Goal: Transaction & Acquisition: Purchase product/service

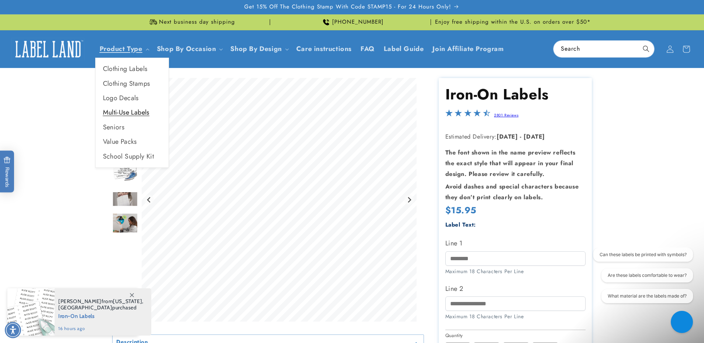
click at [135, 113] on link "Multi-Use Labels" at bounding box center [132, 112] width 73 height 14
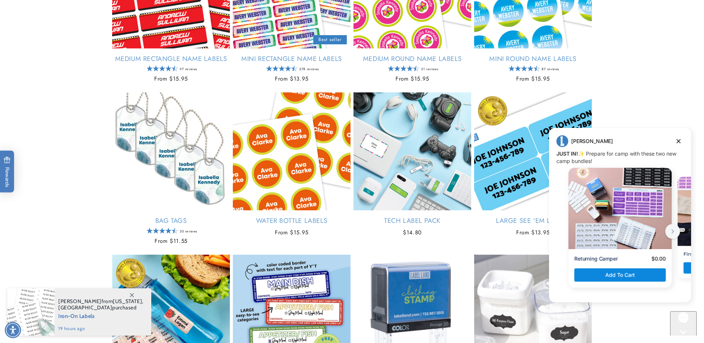
scroll to position [536, 0]
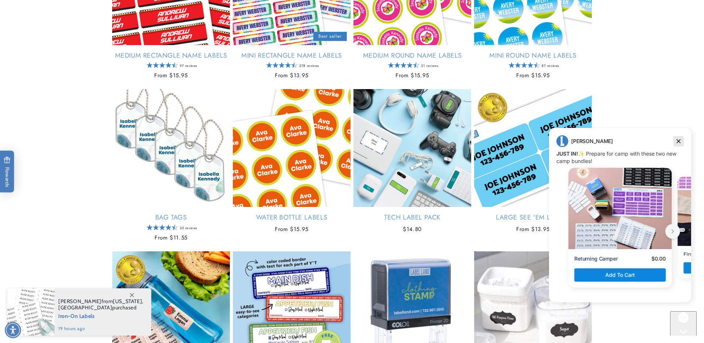
click at [679, 138] on icon "Dismiss campaign" at bounding box center [678, 141] width 7 height 9
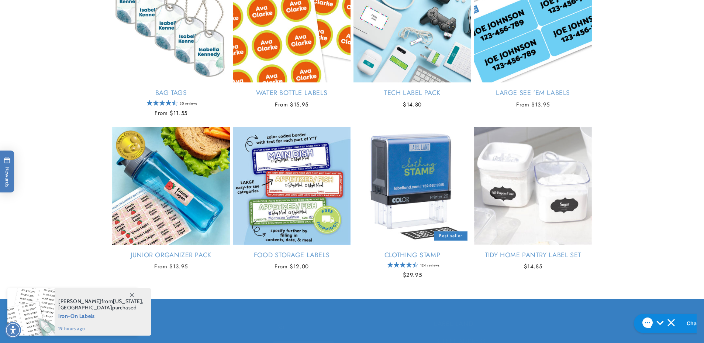
scroll to position [702, 0]
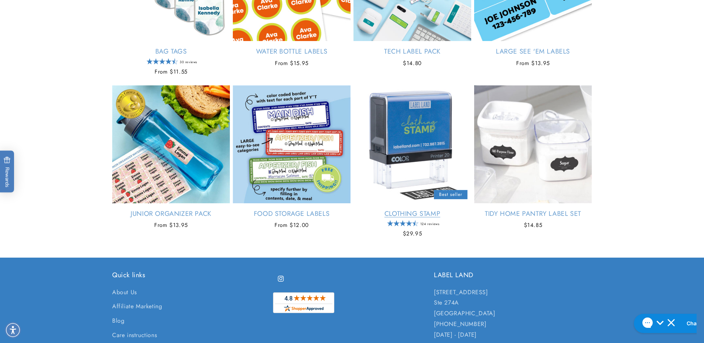
click at [406, 209] on link "Clothing Stamp" at bounding box center [413, 213] width 118 height 8
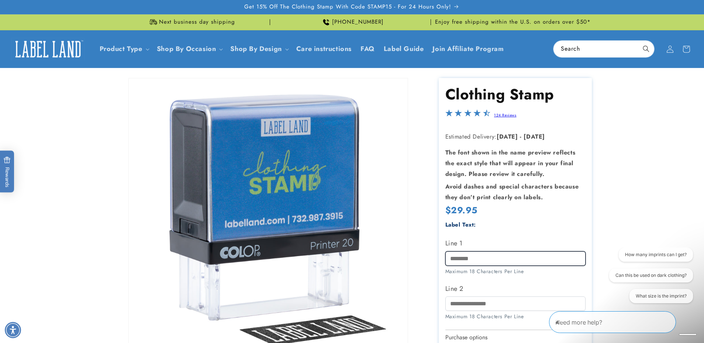
click at [484, 262] on input "Line 1" at bounding box center [516, 258] width 140 height 14
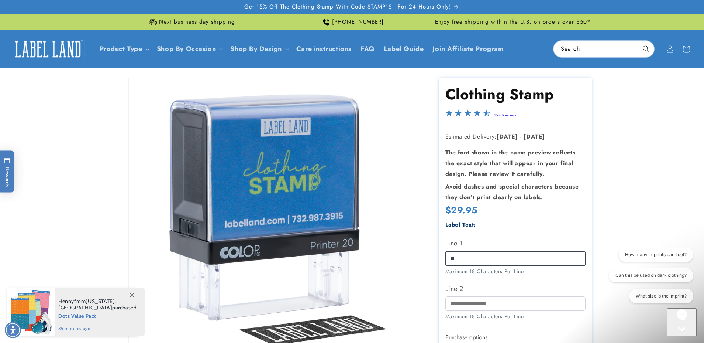
type input "*"
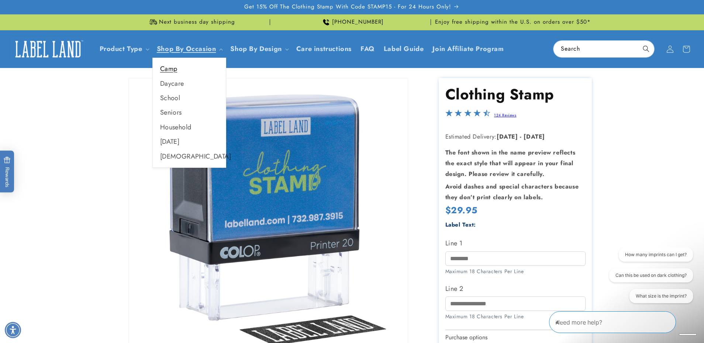
click at [174, 66] on link "Camp" at bounding box center [189, 69] width 73 height 14
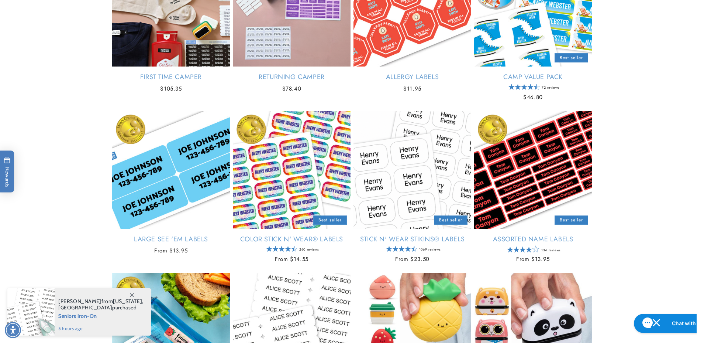
scroll to position [198, 0]
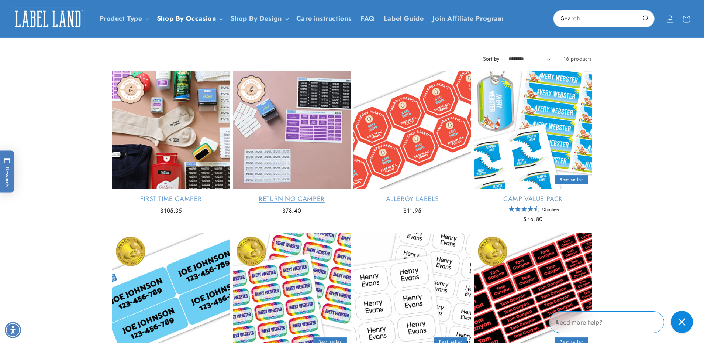
click at [329, 195] on link "Returning Camper" at bounding box center [292, 199] width 118 height 8
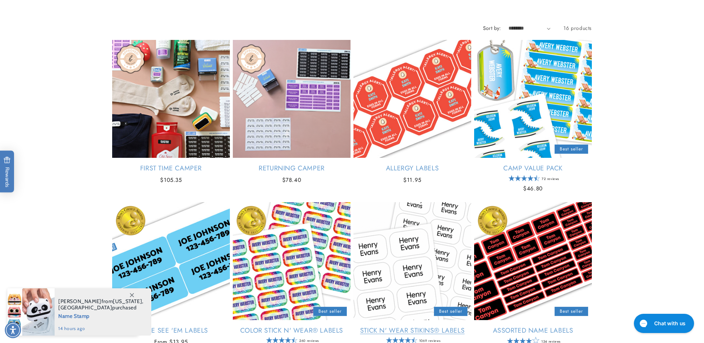
scroll to position [134, 0]
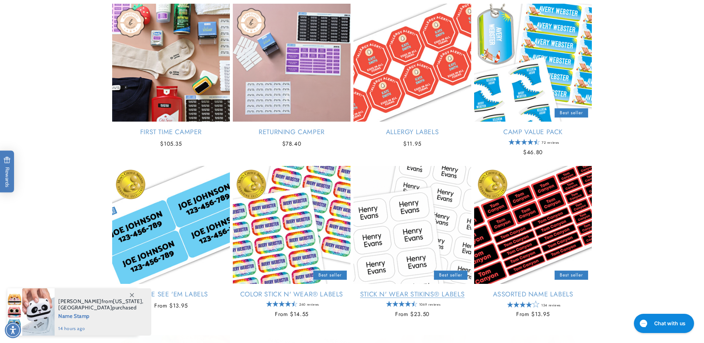
click at [415, 290] on link "Stick N' Wear Stikins® Labels" at bounding box center [413, 294] width 118 height 8
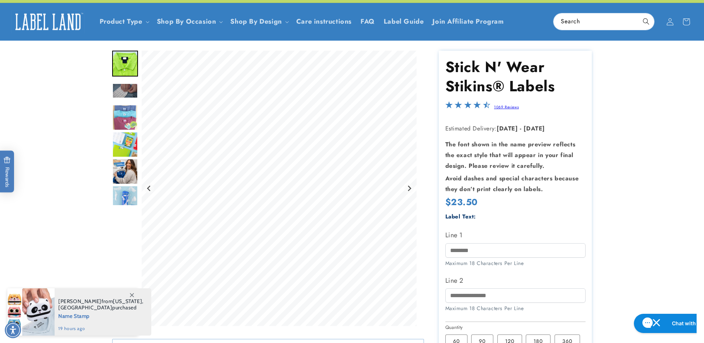
scroll to position [28, 0]
click at [126, 116] on img "Go to slide 4" at bounding box center [125, 117] width 26 height 26
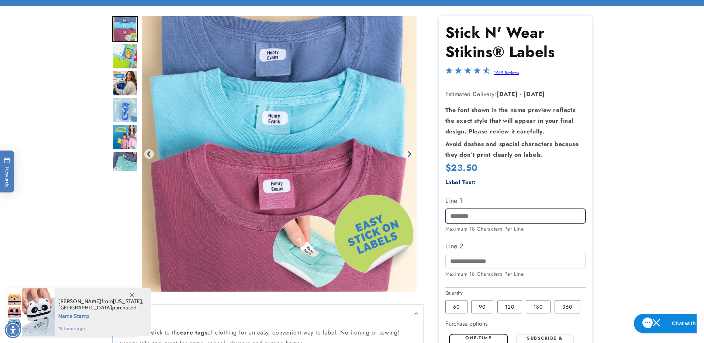
click at [527, 217] on input "Line 1" at bounding box center [516, 216] width 140 height 14
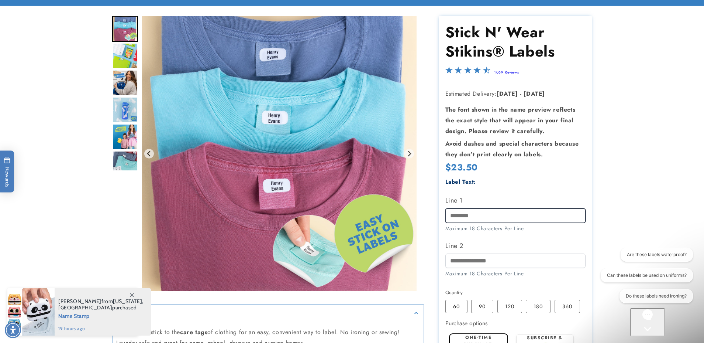
scroll to position [0, 0]
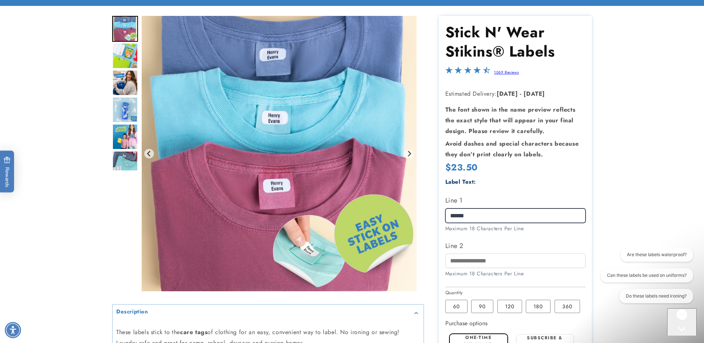
type input "******"
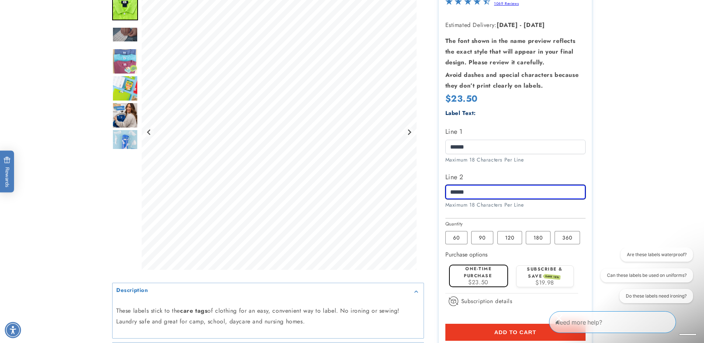
scroll to position [147, 0]
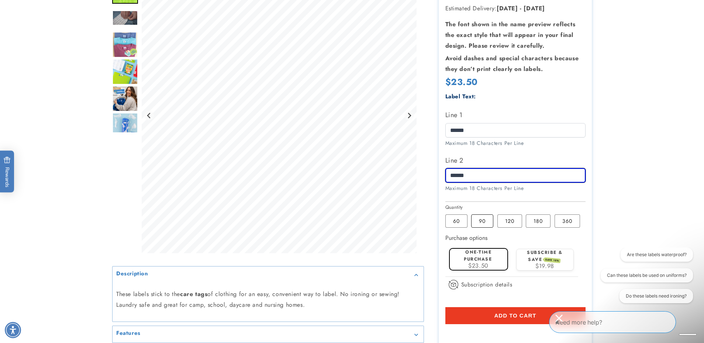
type input "******"
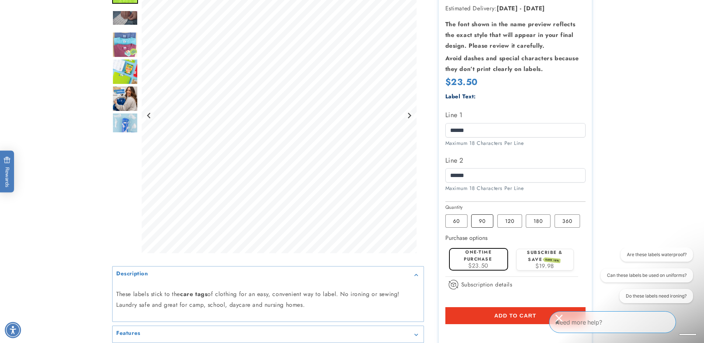
click at [481, 221] on label "90 Variant sold out or unavailable" at bounding box center [483, 220] width 22 height 13
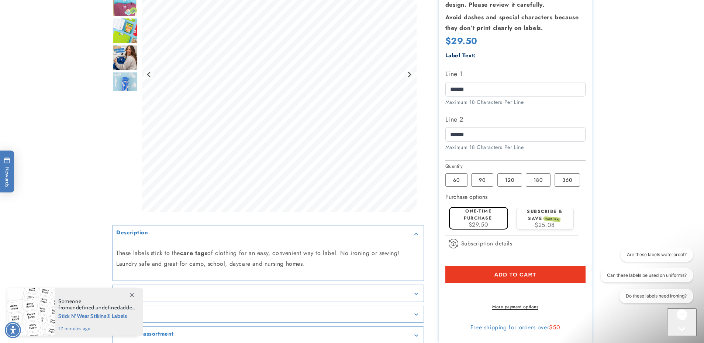
scroll to position [189, 0]
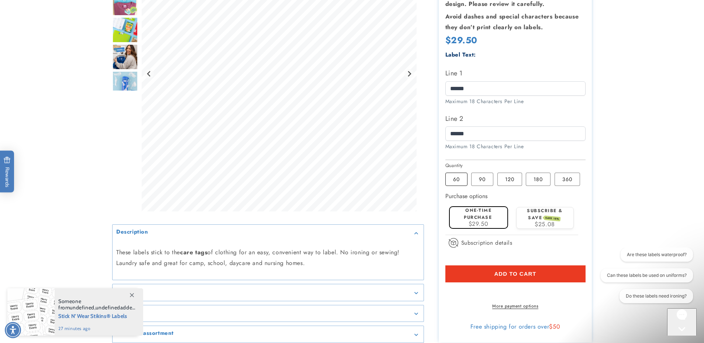
click at [453, 179] on label "60 Variant sold out or unavailable" at bounding box center [457, 178] width 22 height 13
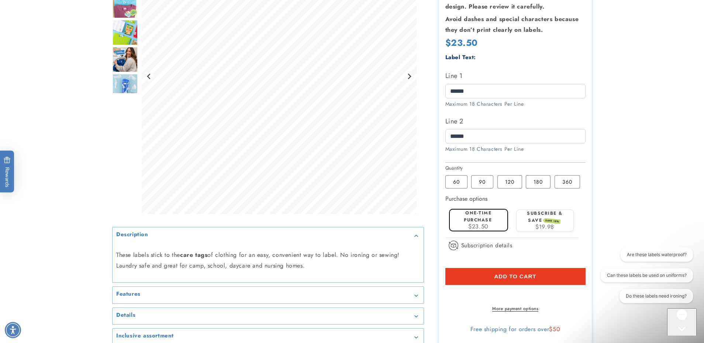
scroll to position [188, 0]
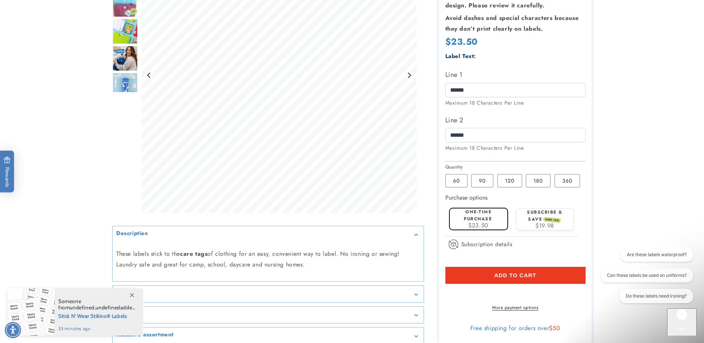
click at [533, 277] on span "Add to cart" at bounding box center [515, 275] width 42 height 7
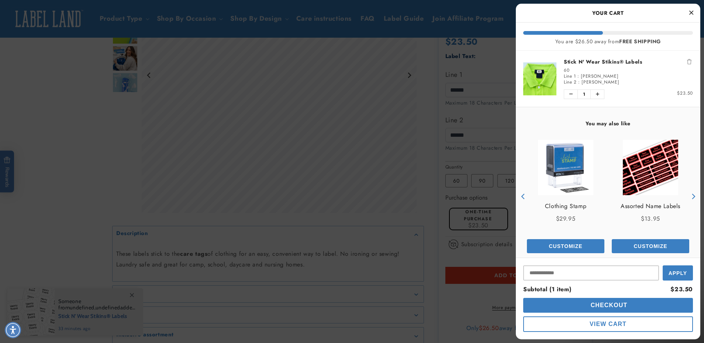
click at [692, 9] on icon "Close Cart" at bounding box center [692, 12] width 4 height 7
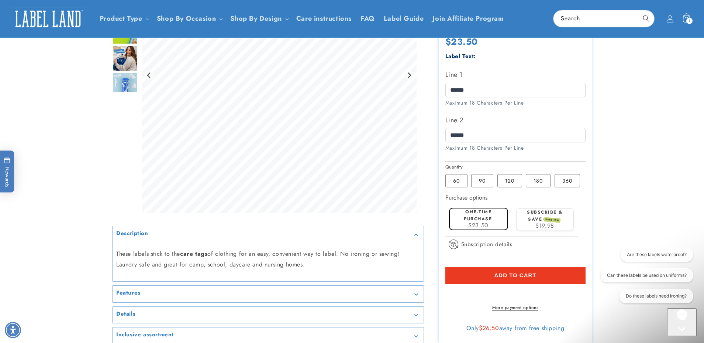
scroll to position [0, 0]
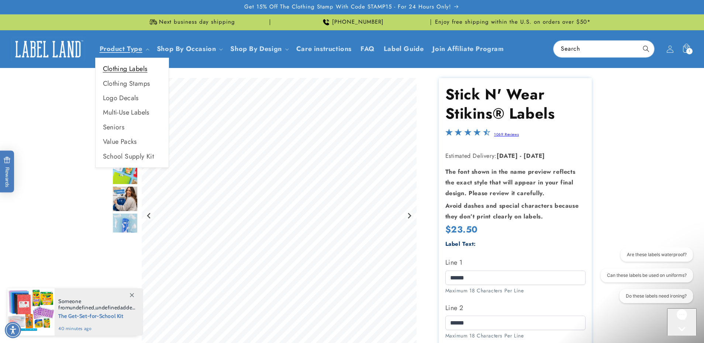
click at [141, 66] on link "Clothing Labels" at bounding box center [132, 69] width 73 height 14
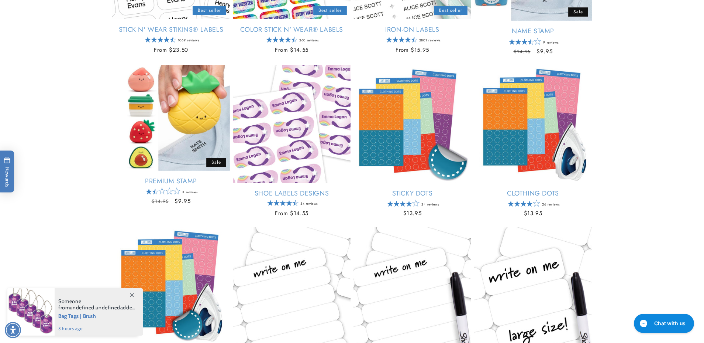
scroll to position [236, 0]
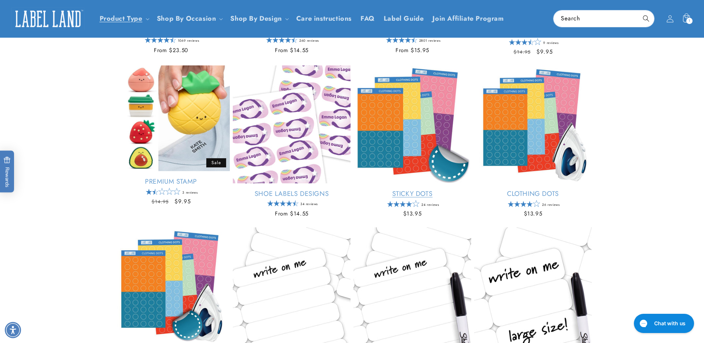
click at [404, 189] on link "Sticky Dots" at bounding box center [413, 193] width 118 height 8
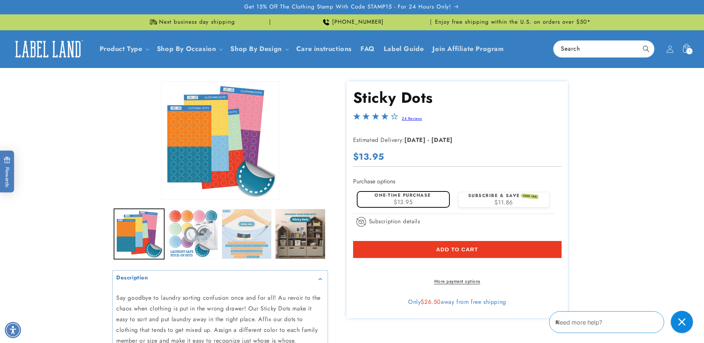
click at [255, 244] on button "Load image 3 in gallery view" at bounding box center [247, 234] width 50 height 50
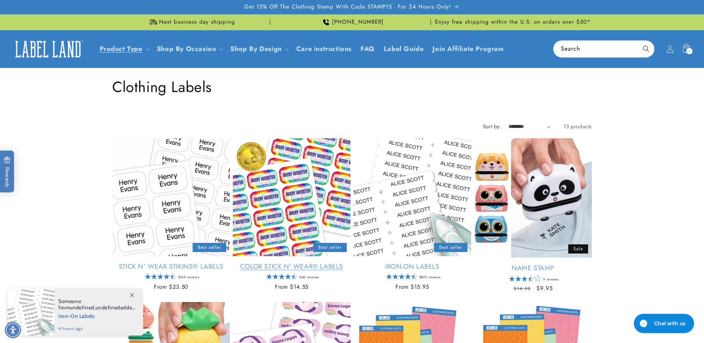
click at [306, 262] on link "Color Stick N' Wear® Labels" at bounding box center [292, 266] width 118 height 8
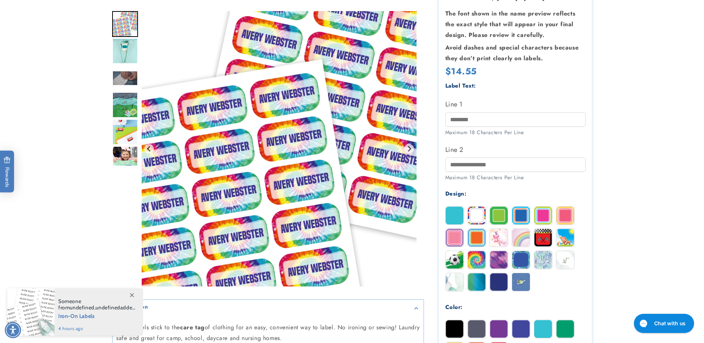
scroll to position [201, 0]
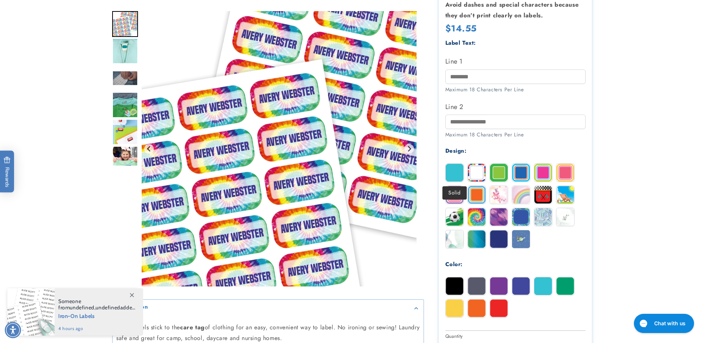
click at [459, 167] on img at bounding box center [455, 173] width 18 height 18
click at [456, 171] on img at bounding box center [455, 173] width 18 height 18
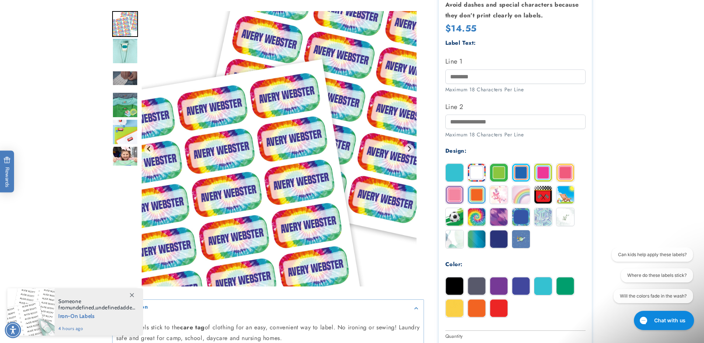
scroll to position [0, 0]
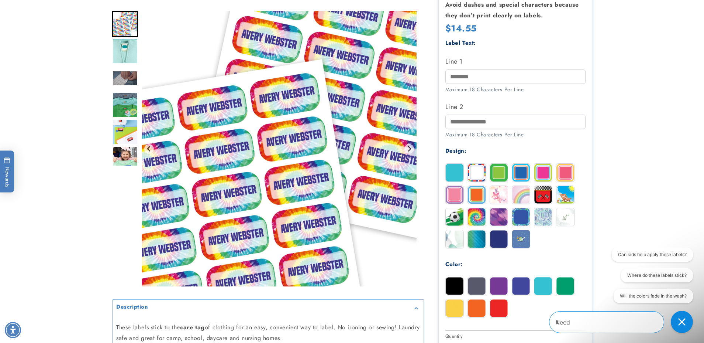
click at [124, 46] on img "Go to slide 2" at bounding box center [125, 51] width 26 height 26
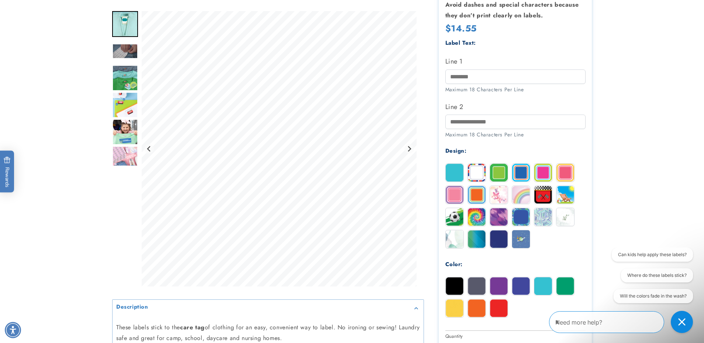
click at [498, 175] on img at bounding box center [499, 173] width 18 height 18
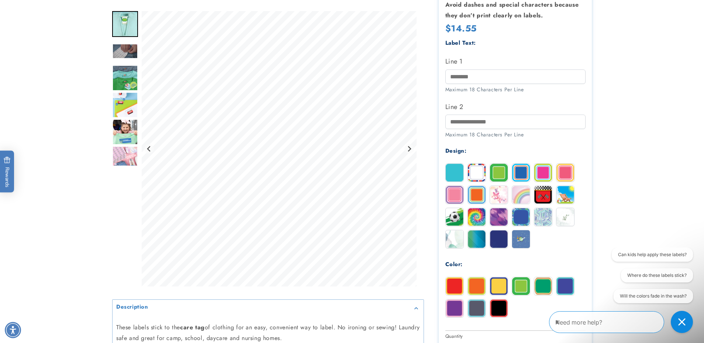
click at [470, 170] on img at bounding box center [477, 173] width 18 height 18
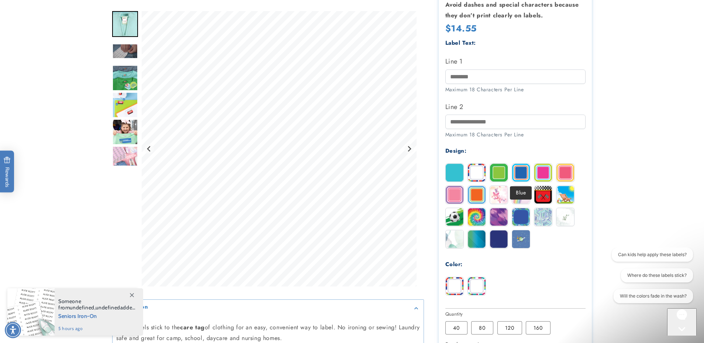
click at [523, 173] on img at bounding box center [521, 173] width 18 height 18
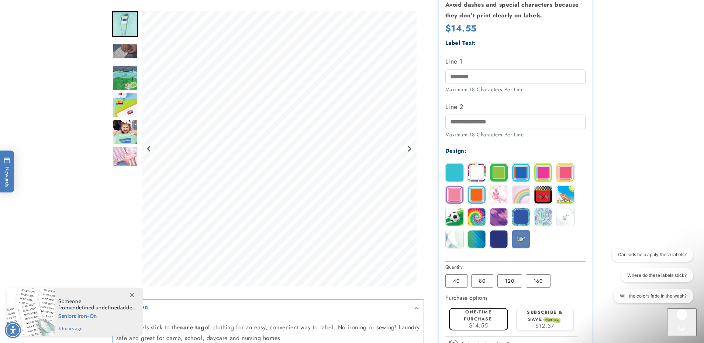
click at [547, 172] on img at bounding box center [544, 173] width 18 height 18
click at [569, 172] on img at bounding box center [566, 173] width 18 height 18
click at [453, 194] on img at bounding box center [455, 195] width 18 height 18
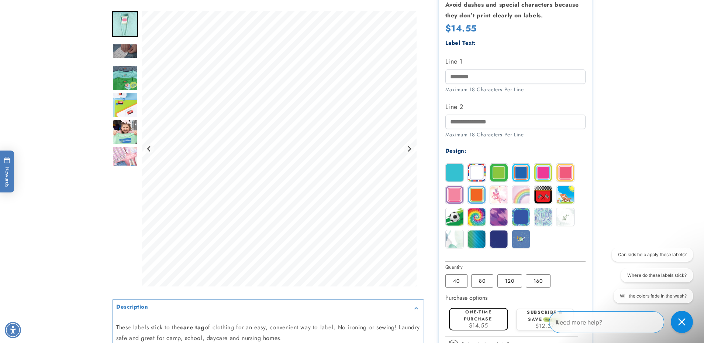
click at [497, 238] on img at bounding box center [499, 239] width 18 height 18
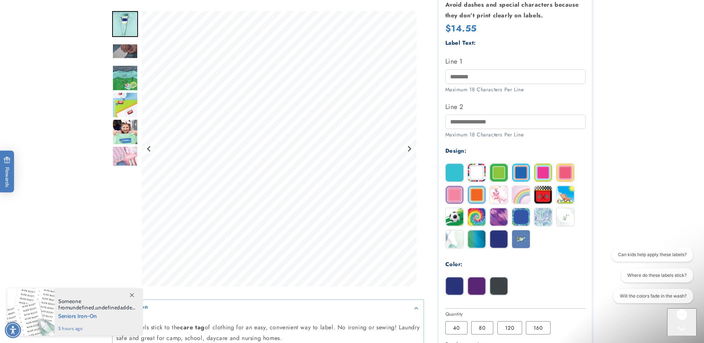
click at [544, 171] on img at bounding box center [544, 173] width 18 height 18
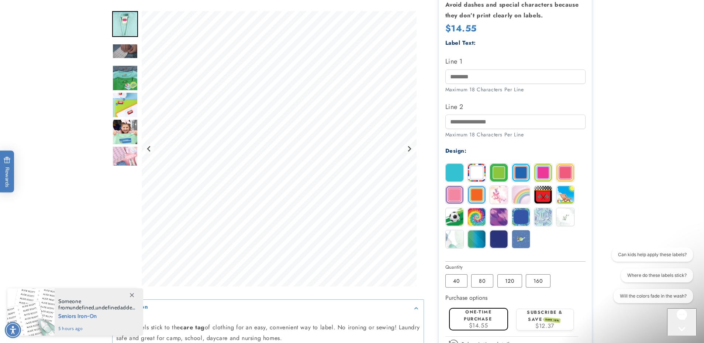
click at [570, 172] on img at bounding box center [566, 173] width 18 height 18
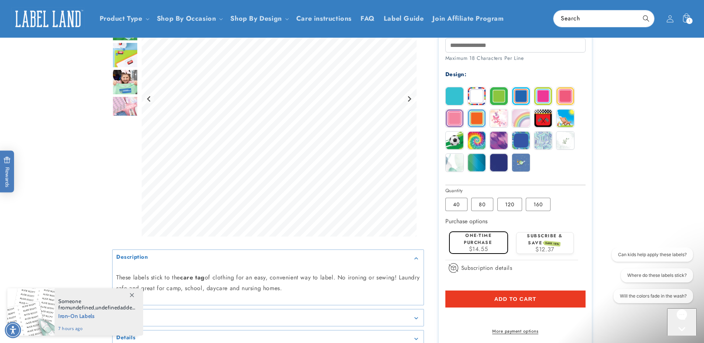
scroll to position [253, 0]
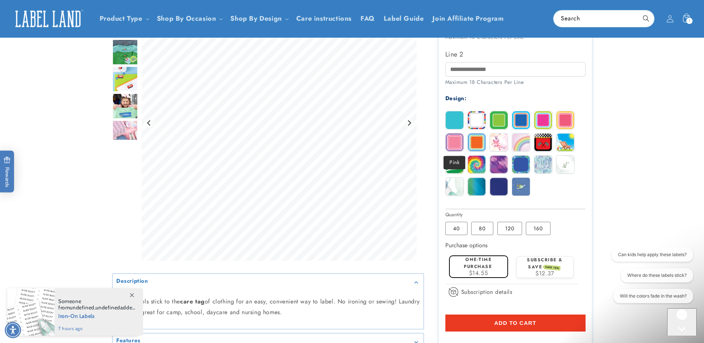
click at [450, 139] on img at bounding box center [455, 142] width 18 height 18
click at [544, 119] on img at bounding box center [544, 120] width 18 height 18
click at [567, 119] on img at bounding box center [566, 120] width 18 height 18
click at [454, 144] on img at bounding box center [455, 142] width 18 height 18
click at [570, 118] on img at bounding box center [566, 120] width 18 height 18
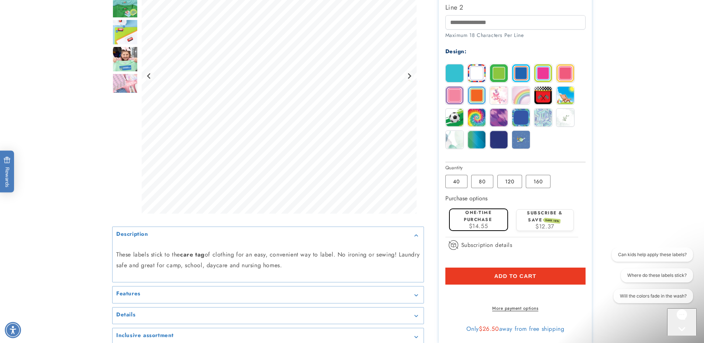
scroll to position [344, 0]
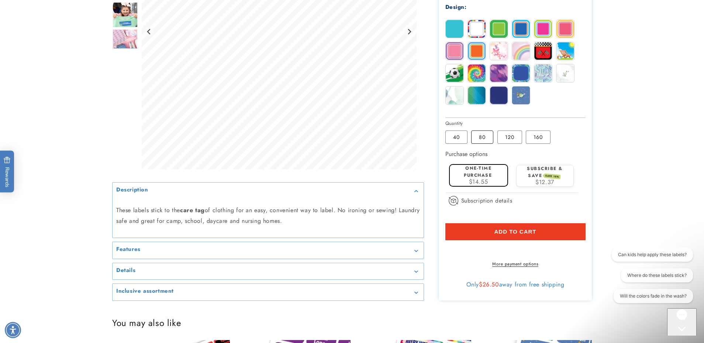
click at [487, 138] on label "80 Variant sold out or unavailable" at bounding box center [483, 136] width 22 height 13
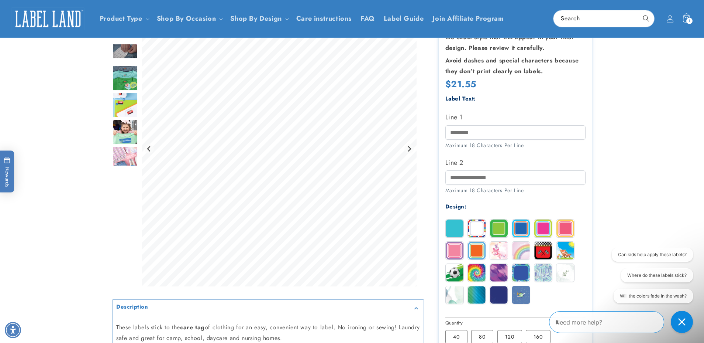
scroll to position [120, 0]
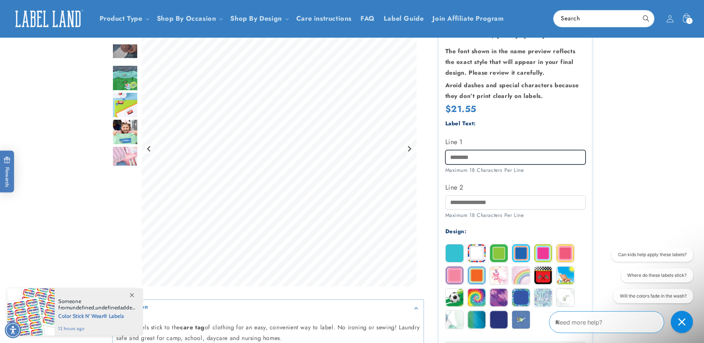
click at [486, 157] on input "Line 1" at bounding box center [516, 157] width 140 height 14
type input "*"
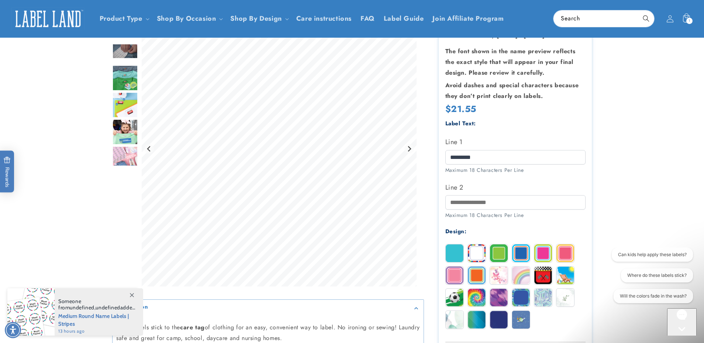
click at [127, 130] on img "Go to slide 6" at bounding box center [125, 132] width 26 height 26
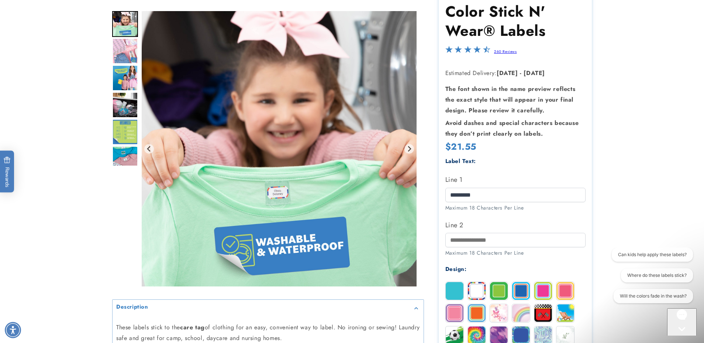
scroll to position [123, 0]
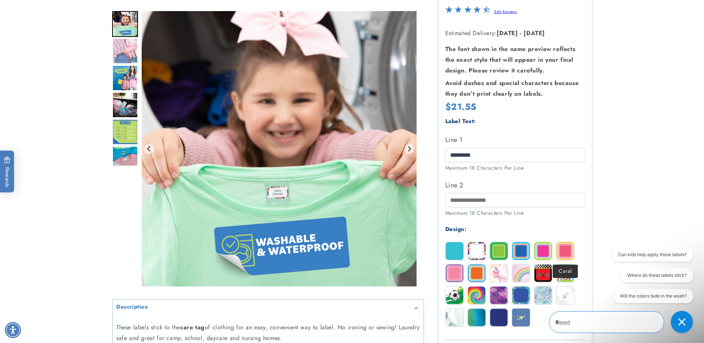
click at [565, 251] on img at bounding box center [566, 251] width 18 height 18
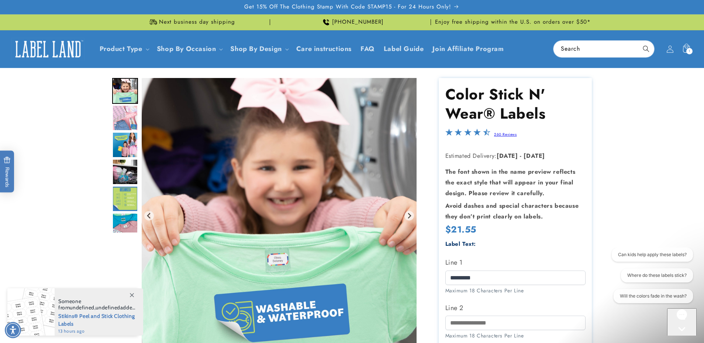
scroll to position [32, 0]
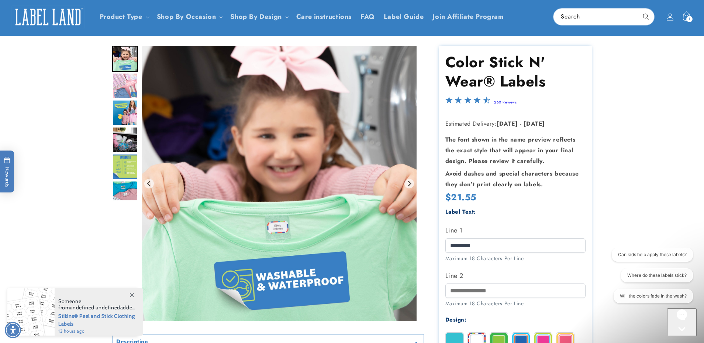
click at [126, 55] on img "Go to slide 6" at bounding box center [125, 59] width 26 height 26
click at [150, 183] on icon "Previous slide" at bounding box center [149, 184] width 6 height 6
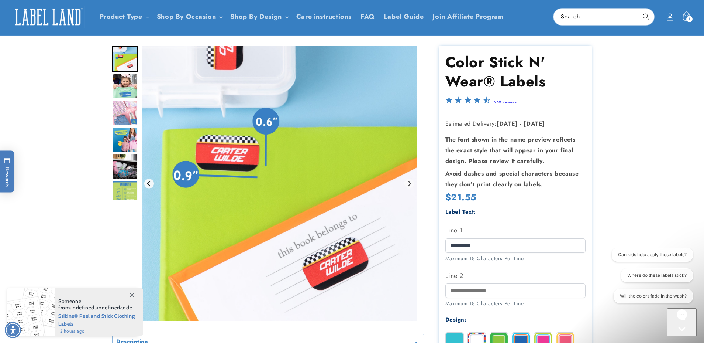
click at [150, 183] on icon "Previous slide" at bounding box center [149, 184] width 6 height 6
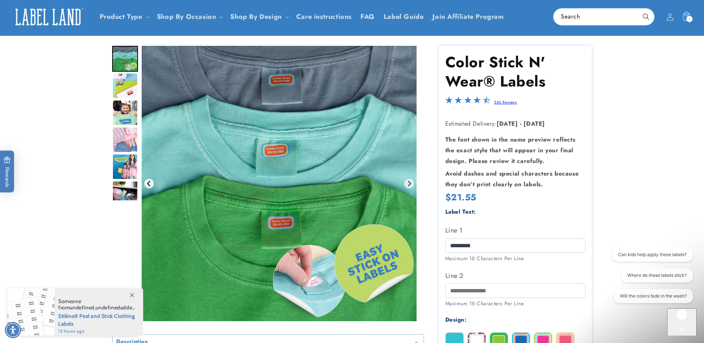
click at [148, 184] on icon "Previous slide" at bounding box center [148, 184] width 3 height 6
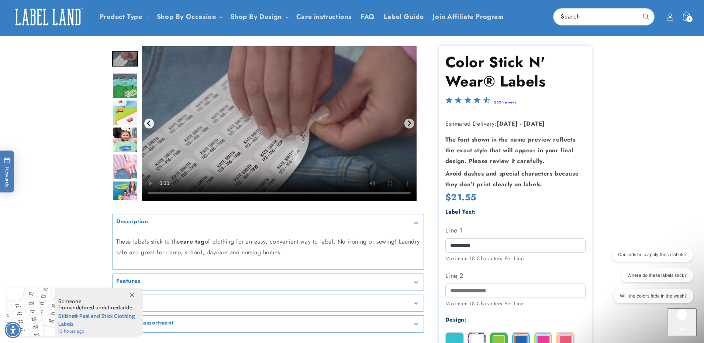
click at [147, 119] on button "Previous slide" at bounding box center [149, 124] width 10 height 10
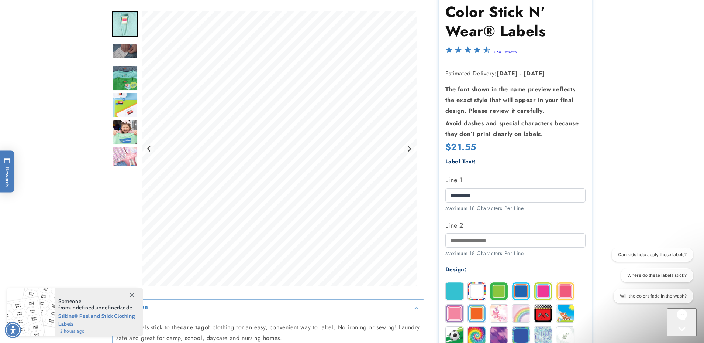
scroll to position [87, 0]
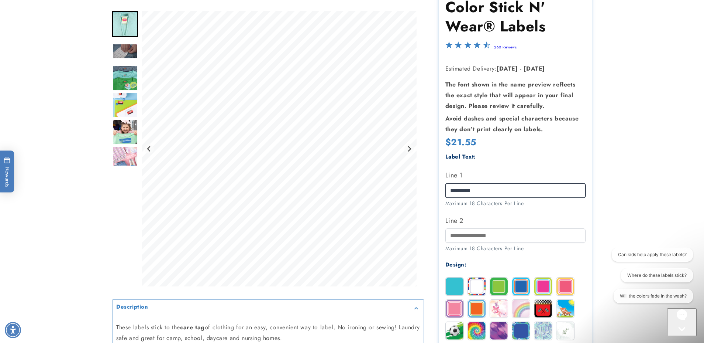
drag, startPoint x: 457, startPoint y: 190, endPoint x: 464, endPoint y: 189, distance: 6.8
click at [458, 190] on input "*********" at bounding box center [516, 190] width 140 height 14
click at [470, 191] on input "**********" at bounding box center [516, 190] width 140 height 14
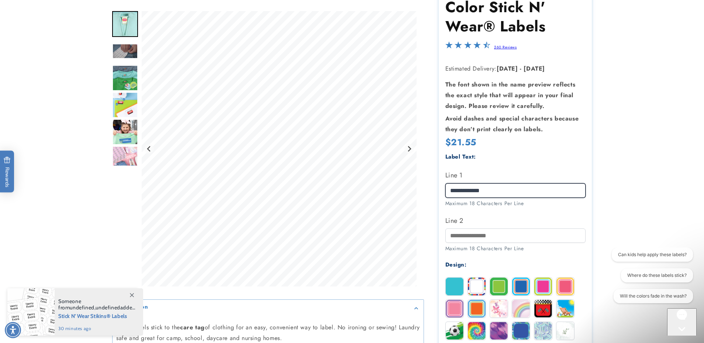
click at [477, 189] on input "**********" at bounding box center [516, 190] width 140 height 14
type input "******"
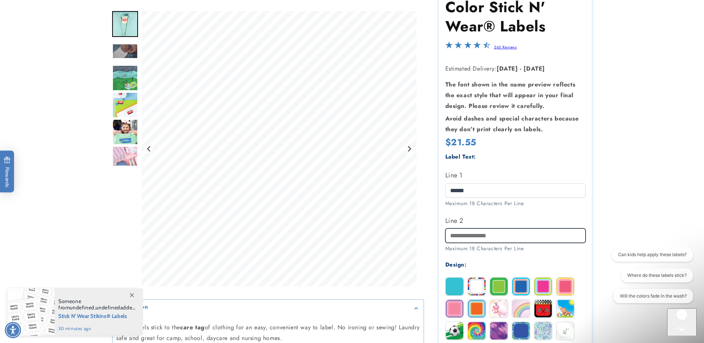
click at [481, 236] on input "Line 2" at bounding box center [516, 235] width 140 height 14
paste input "******"
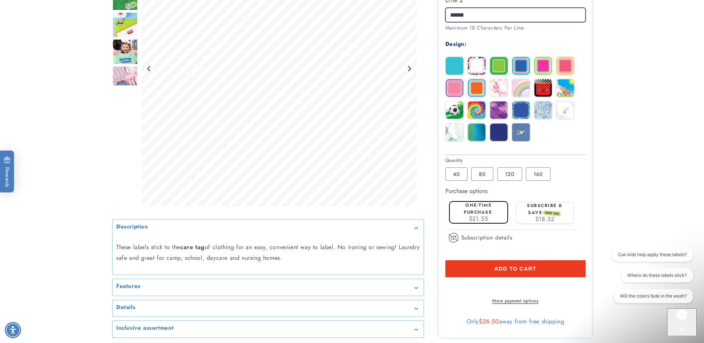
scroll to position [320, 0]
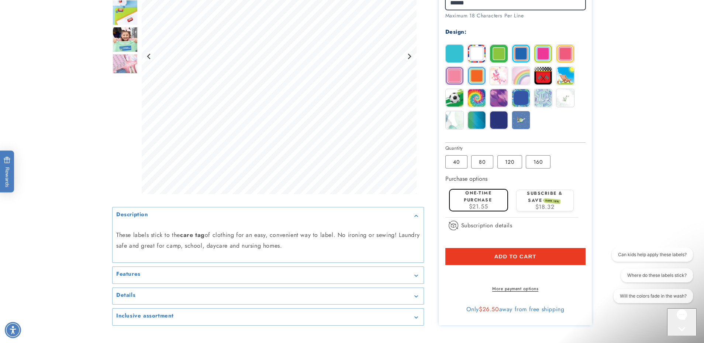
type input "******"
click at [511, 255] on span "Add to cart" at bounding box center [515, 256] width 42 height 7
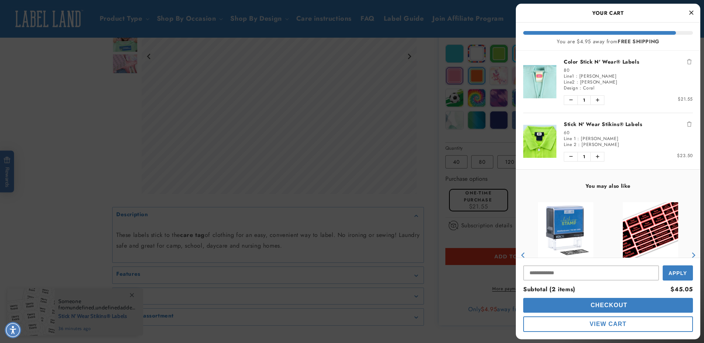
click at [631, 321] on button "View Cart" at bounding box center [609, 324] width 170 height 16
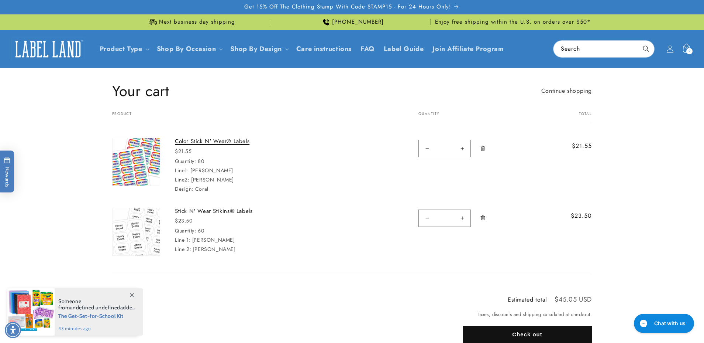
click at [201, 140] on link "Color Stick N' Wear® Labels" at bounding box center [230, 141] width 111 height 7
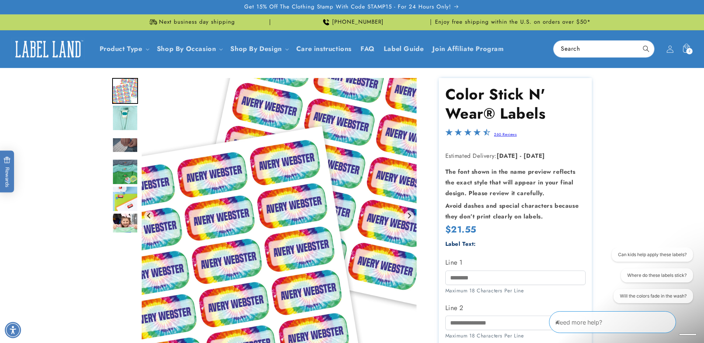
click at [685, 48] on icon at bounding box center [687, 49] width 16 height 16
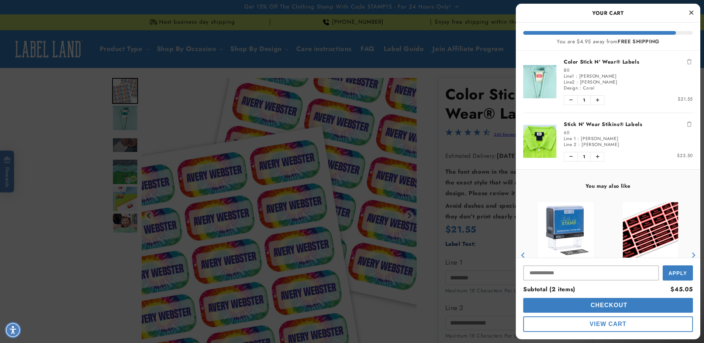
click at [690, 121] on icon "Remove Stick N' Wear Stikins® Labels" at bounding box center [690, 123] width 4 height 5
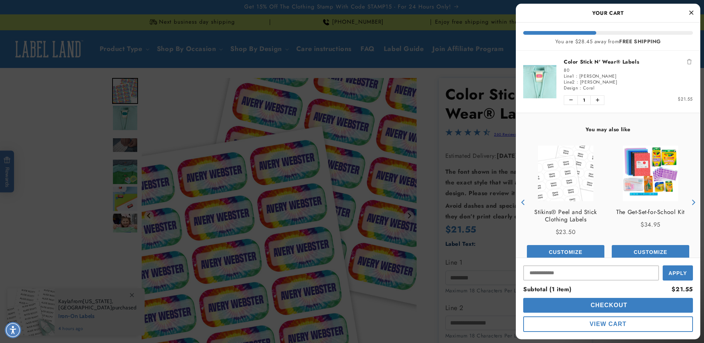
click at [609, 305] on span "Checkout" at bounding box center [608, 305] width 39 height 6
